Goal: Information Seeking & Learning: Find specific fact

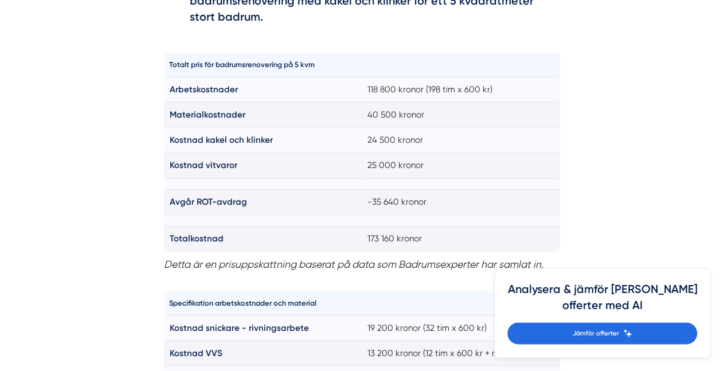
scroll to position [832, 0]
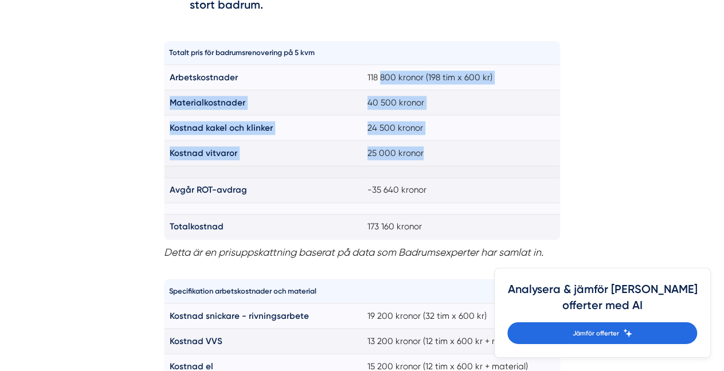
drag, startPoint x: 408, startPoint y: 79, endPoint x: 485, endPoint y: 167, distance: 117.3
click at [485, 167] on tbody "Arbetskostnader 118 800 kronor (198 tim x 600 kr) Materialkostnader 40 500 kron…" at bounding box center [362, 152] width 396 height 175
click at [488, 164] on td "25 000 kronor" at bounding box center [461, 153] width 198 height 25
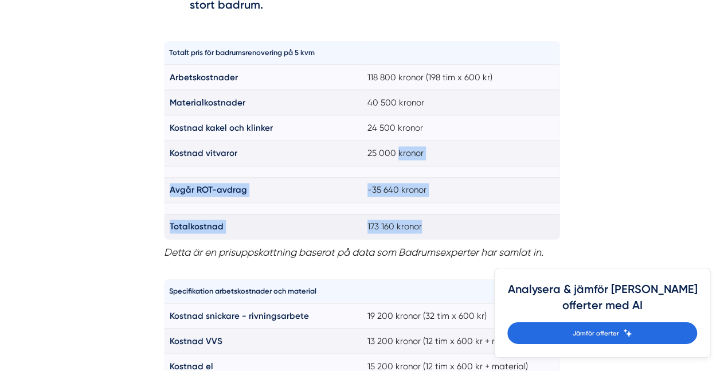
drag, startPoint x: 488, startPoint y: 164, endPoint x: 513, endPoint y: 226, distance: 66.8
click at [513, 226] on tbody "Arbetskostnader 118 800 kronor (198 tim x 600 kr) Materialkostnader 40 500 kron…" at bounding box center [362, 152] width 396 height 175
click at [513, 226] on td "173 160 kronor" at bounding box center [461, 226] width 198 height 25
drag, startPoint x: 513, startPoint y: 226, endPoint x: 536, endPoint y: 194, distance: 39.4
click at [536, 194] on tbody "Arbetskostnader 118 800 kronor (198 tim x 600 kr) Materialkostnader 40 500 kron…" at bounding box center [362, 152] width 396 height 175
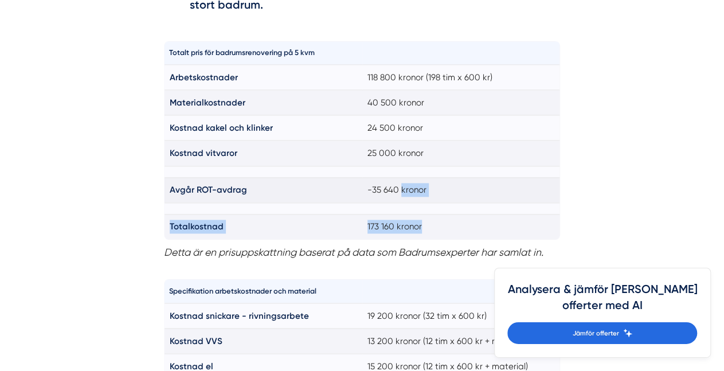
click at [532, 191] on td "-35 640 kronor" at bounding box center [461, 190] width 198 height 25
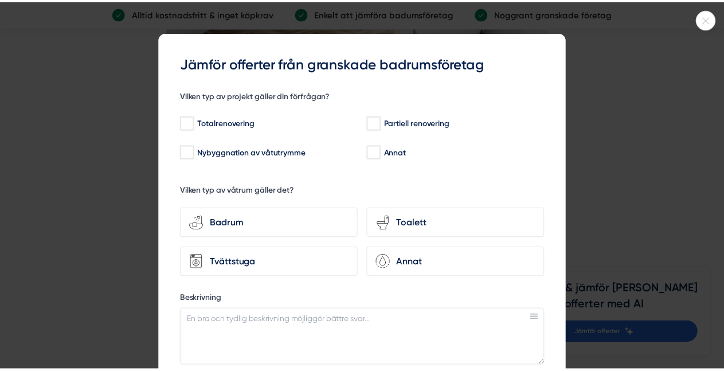
scroll to position [14, 0]
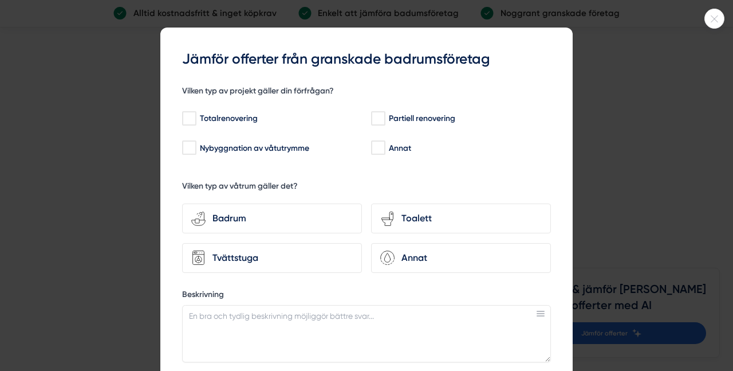
click at [714, 28] on div at bounding box center [715, 19] width 20 height 20
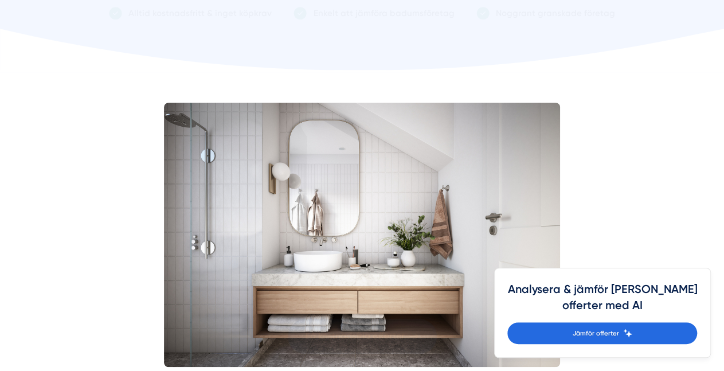
scroll to position [0, 0]
